Goal: Task Accomplishment & Management: Use online tool/utility

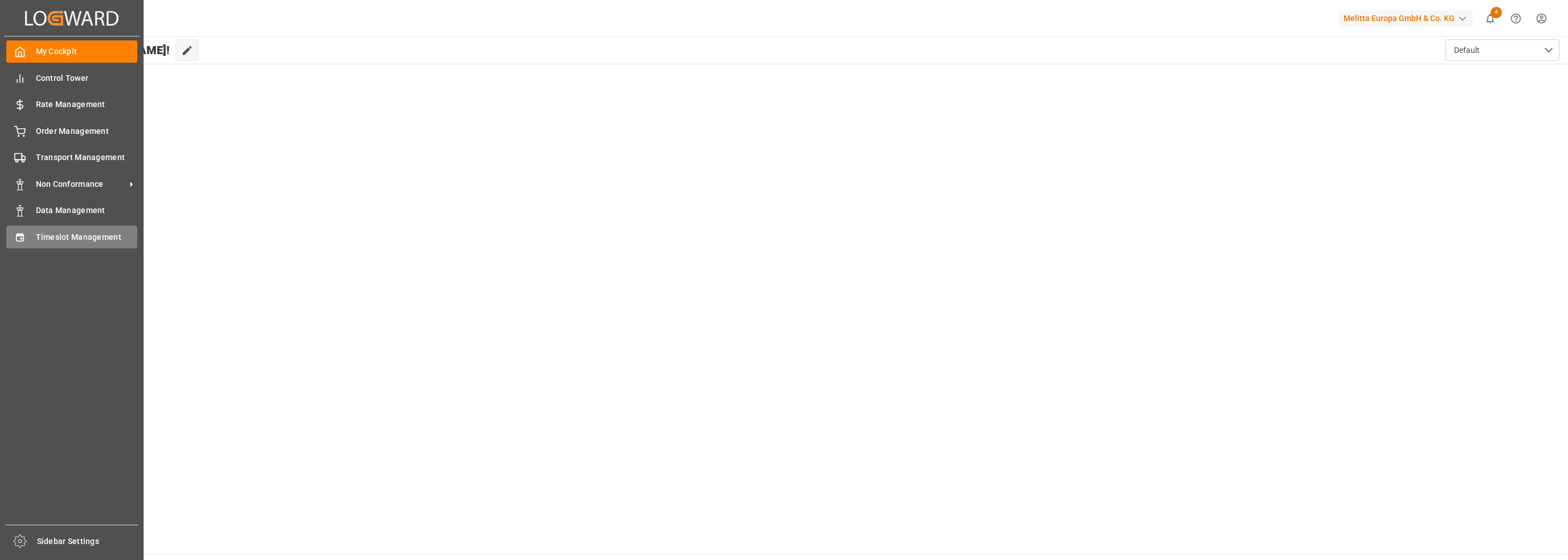
click at [26, 239] on div "Timeslot Management Timeslot Management" at bounding box center [71, 237] width 131 height 23
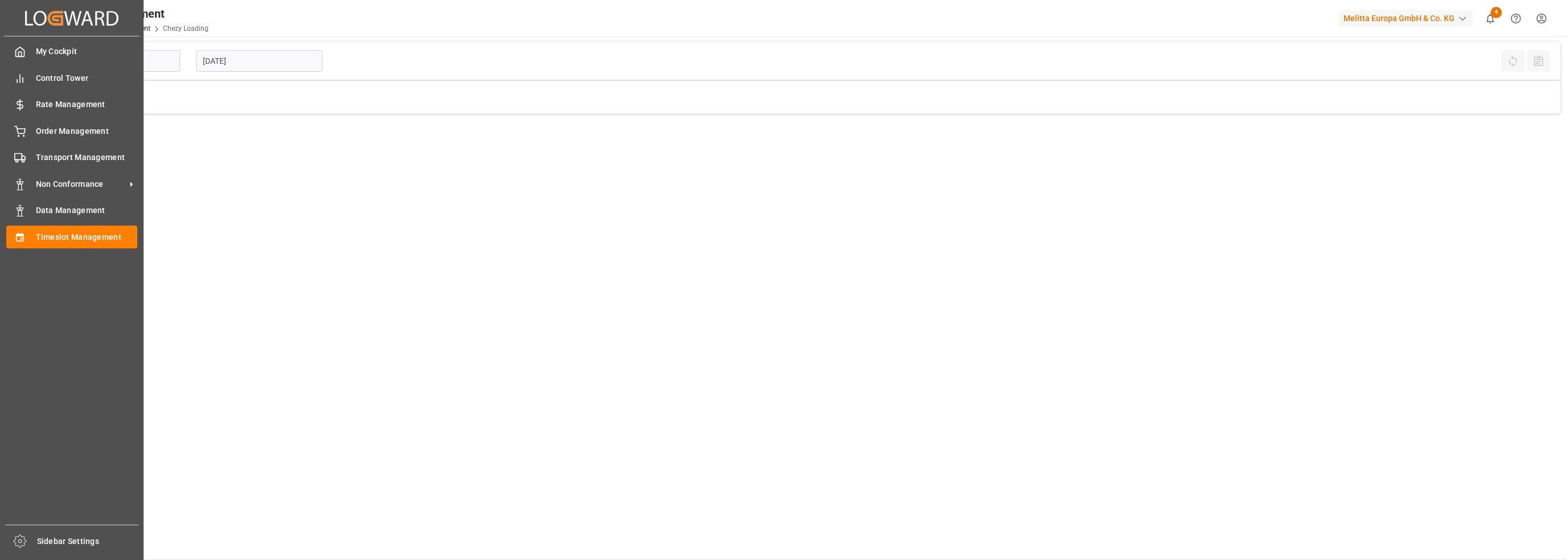
type input "Chezy Loading"
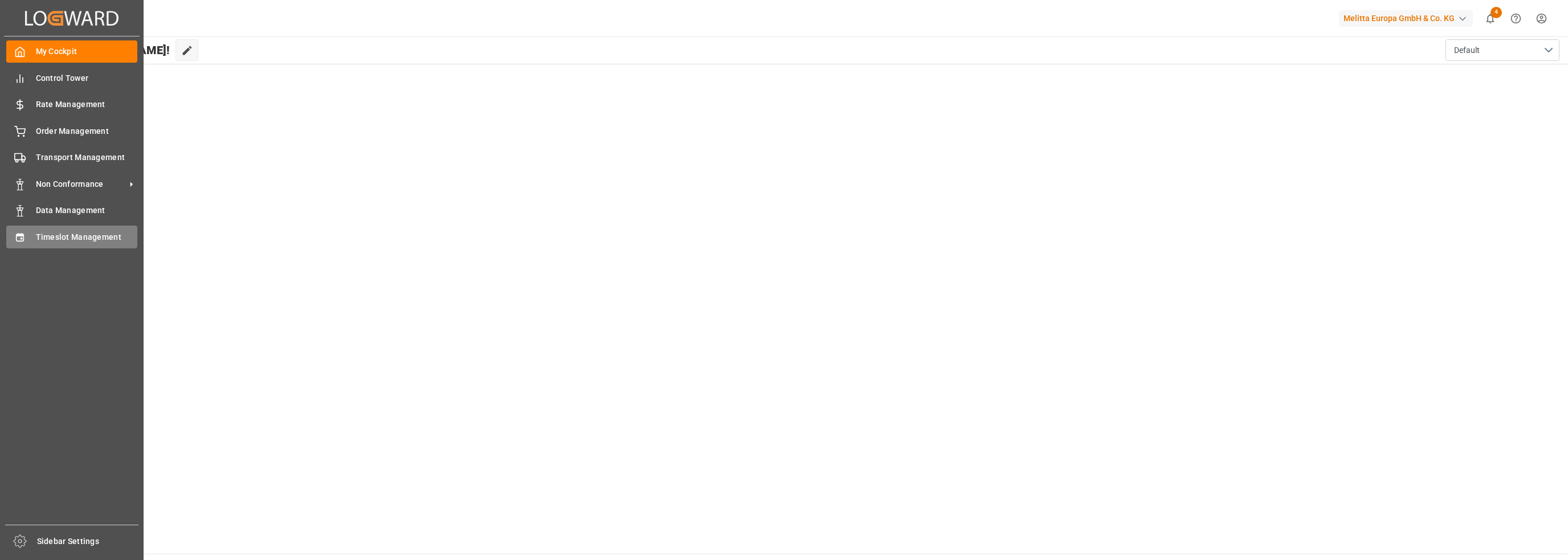
click at [23, 231] on div "Timeslot Management Timeslot Management" at bounding box center [71, 237] width 131 height 23
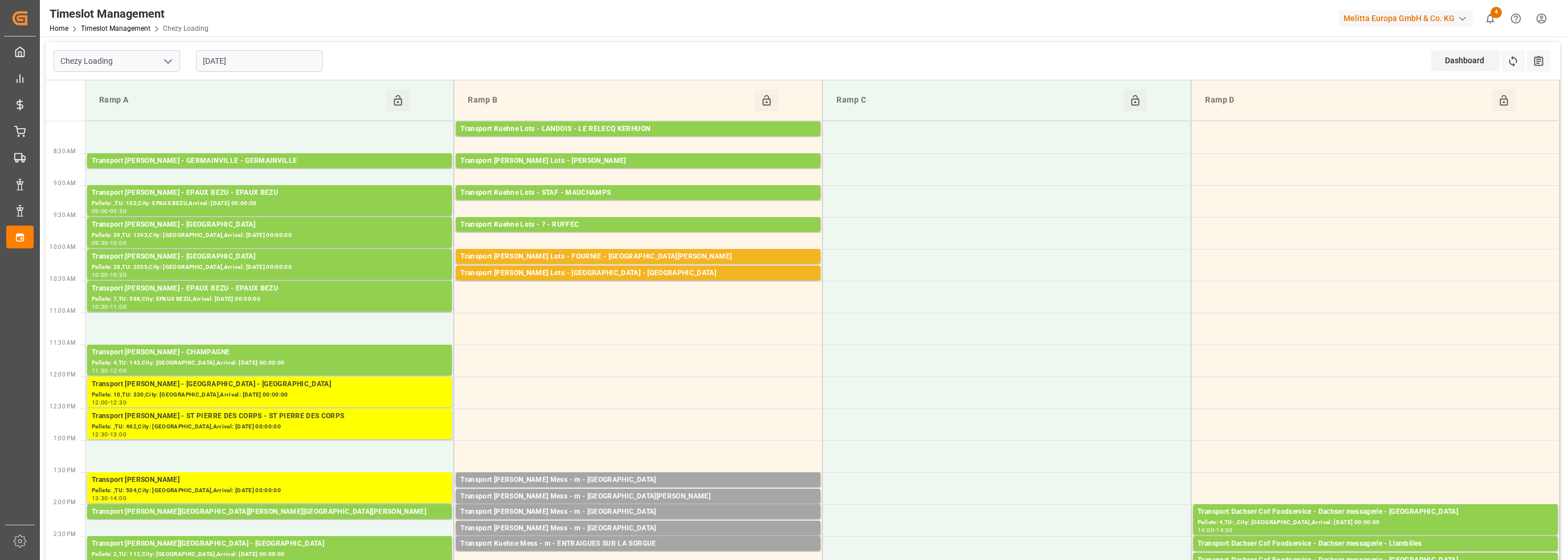
click at [254, 65] on input "[DATE]" at bounding box center [259, 61] width 127 height 22
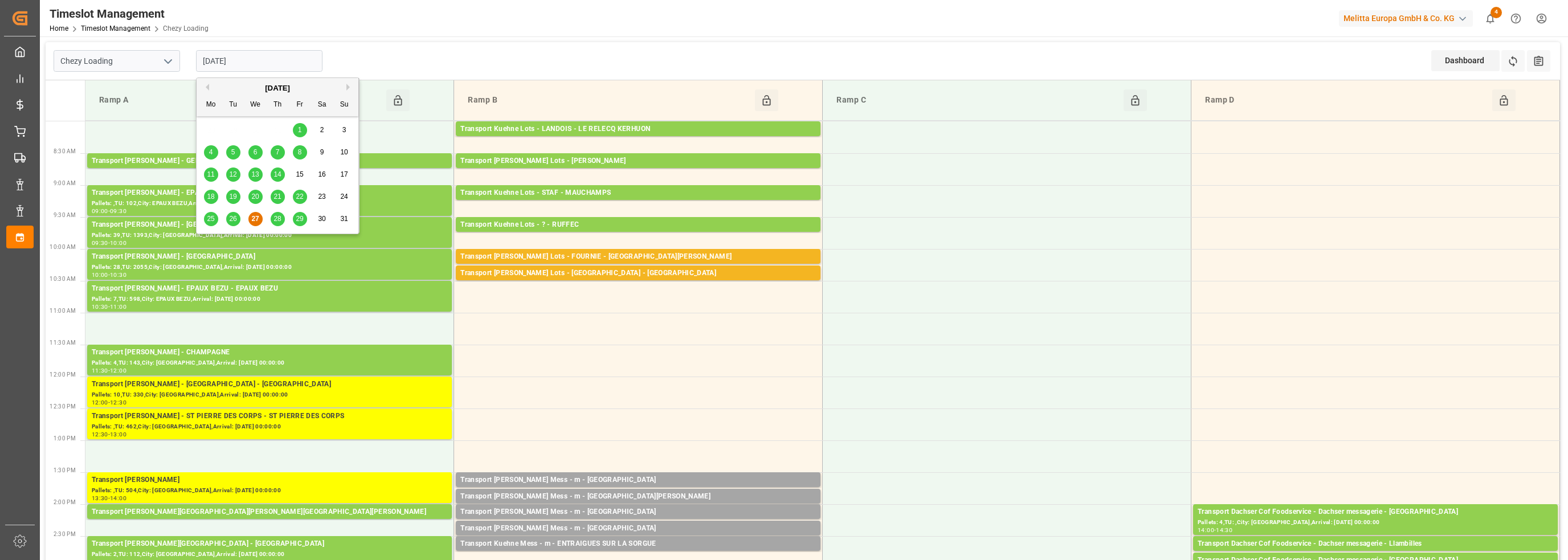
click at [271, 221] on div "28" at bounding box center [278, 219] width 14 height 13
type input "28-08-2025"
